Goal: Task Accomplishment & Management: Manage account settings

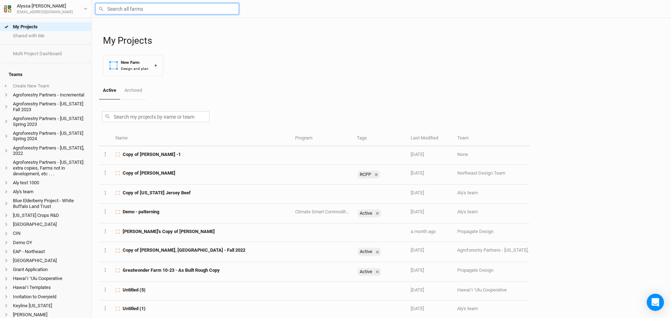
click at [159, 6] on input "text" at bounding box center [166, 8] width 143 height 11
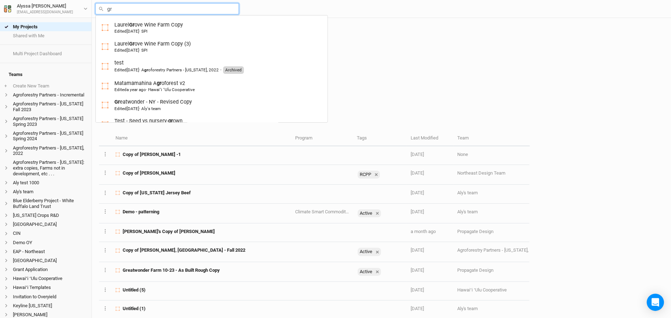
type input "gre"
type input "greatwonder - NY - Revised Copy"
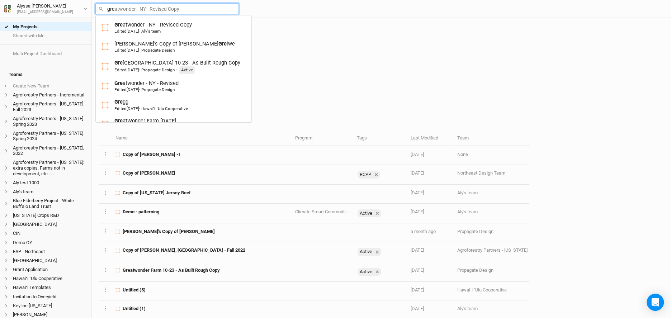
type input "grei"
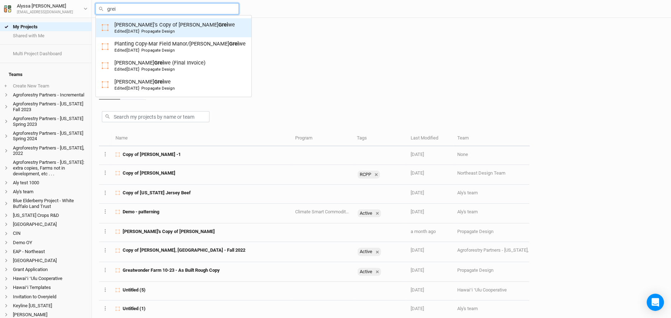
click at [160, 20] on link "[PERSON_NAME]'s Copy of [PERSON_NAME] we Edited [DATE] · Propagate Design" at bounding box center [174, 27] width 156 height 19
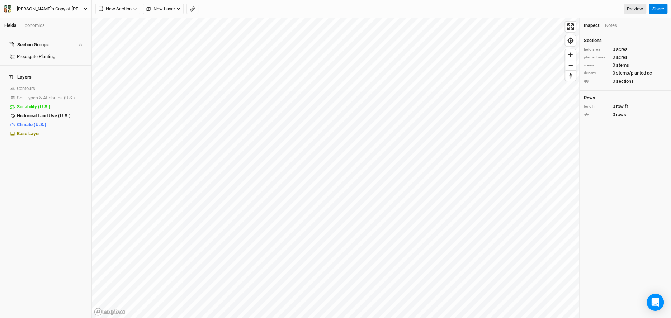
click at [55, 5] on div "[PERSON_NAME]'s Copy of [PERSON_NAME]" at bounding box center [50, 8] width 67 height 7
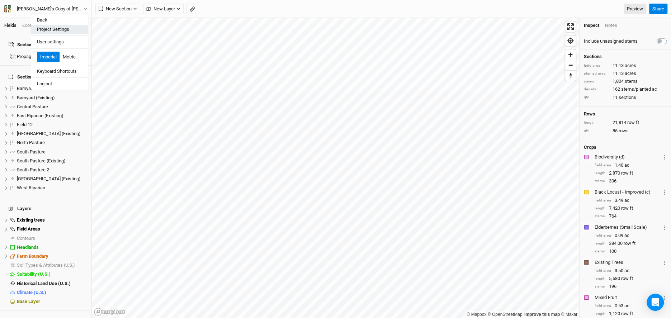
click at [58, 30] on button "Project Settings" at bounding box center [59, 29] width 57 height 9
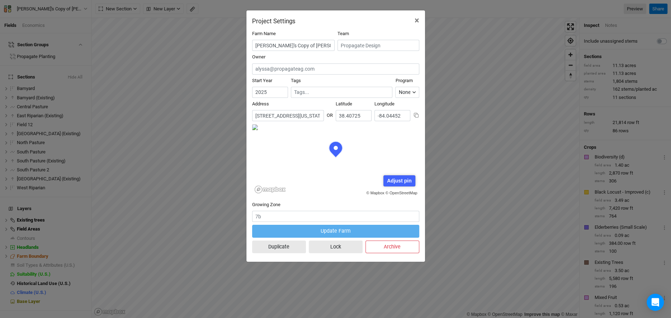
scroll to position [36, 84]
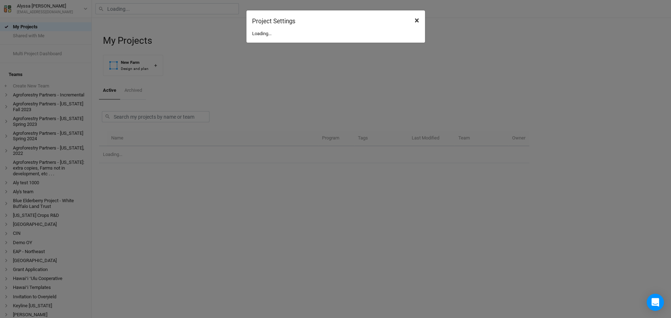
click at [418, 22] on span "×" at bounding box center [417, 20] width 5 height 10
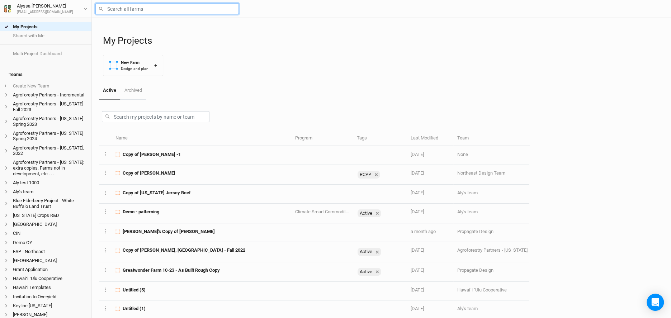
click at [183, 12] on input "text" at bounding box center [166, 8] width 143 height 11
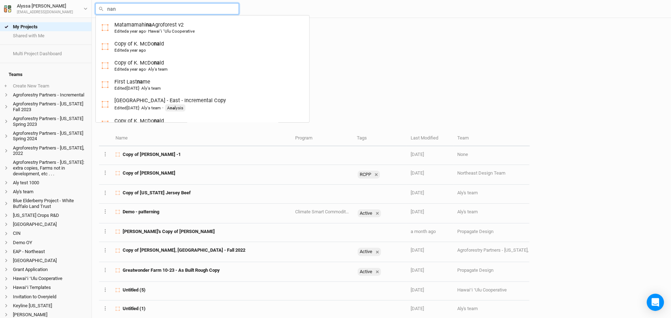
type input "nanc"
type input "[PERSON_NAME]'s Farm (OLD)"
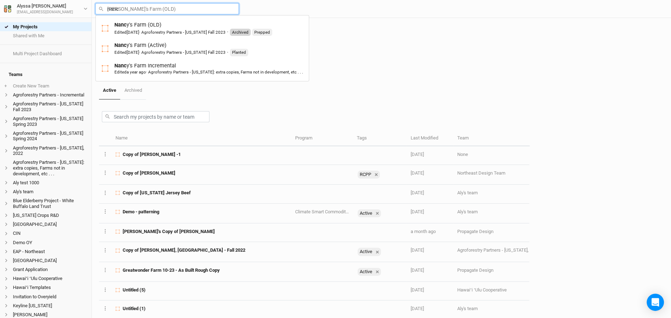
type input "[PERSON_NAME]"
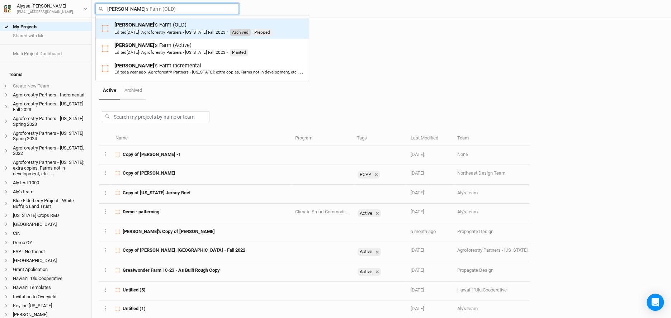
click at [177, 33] on div "Edited [DATE] · Agroforestry Partners - [US_STATE] Fall 2023" at bounding box center [169, 32] width 111 height 6
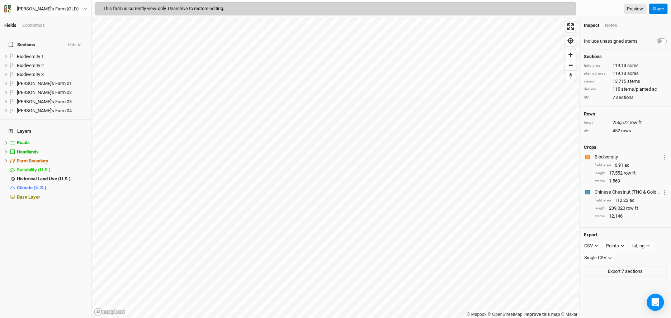
click at [64, 13] on div "[PERSON_NAME]'s Farm (OLD) Back Project Settings User settings Imperial Metric …" at bounding box center [46, 9] width 92 height 18
click at [69, 9] on button "[PERSON_NAME]'s Farm (OLD)" at bounding box center [46, 9] width 84 height 8
click at [71, 32] on button "Project Settings" at bounding box center [59, 29] width 57 height 9
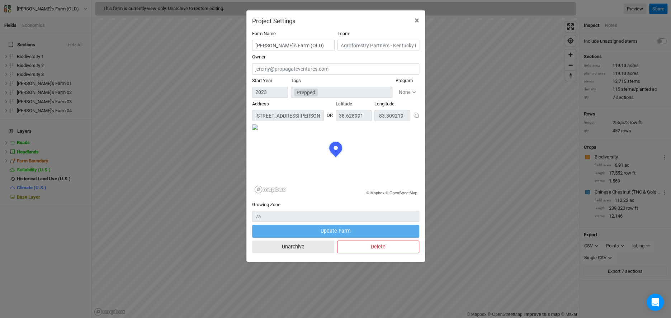
scroll to position [36, 84]
click at [318, 133] on div "© Mapbox © OpenStreetMap" at bounding box center [335, 160] width 167 height 72
click at [299, 109] on div "Address [STREET_ADDRESS][PERSON_NAME][US_STATE]" at bounding box center [288, 111] width 72 height 20
